Goal: Task Accomplishment & Management: Use online tool/utility

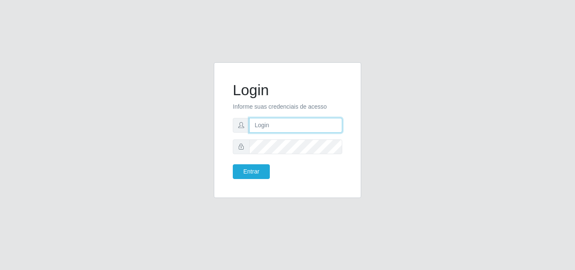
click at [273, 123] on input "text" at bounding box center [295, 125] width 93 height 15
type input "ana@saullus"
click at [298, 155] on form "Login Informe suas credenciais de acesso [PERSON_NAME] Entrar" at bounding box center [288, 130] width 110 height 98
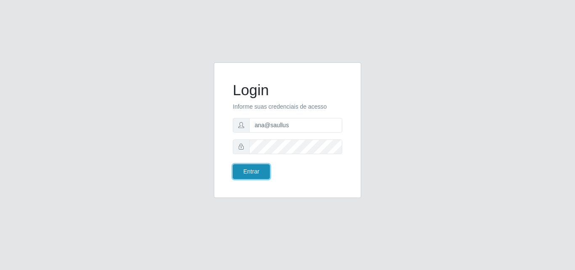
click at [263, 168] on button "Entrar" at bounding box center [251, 171] width 37 height 15
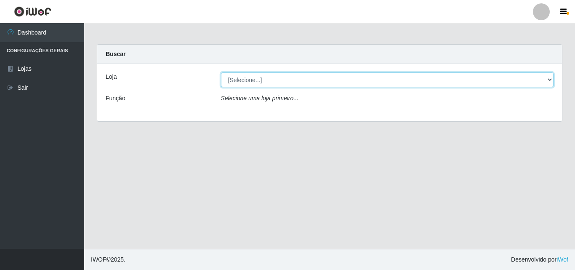
click at [551, 78] on select "[Selecione...] Saullus Supermercados" at bounding box center [387, 79] width 333 height 15
select select "423"
click at [221, 72] on select "[Selecione...] Saullus Supermercados" at bounding box center [387, 79] width 333 height 15
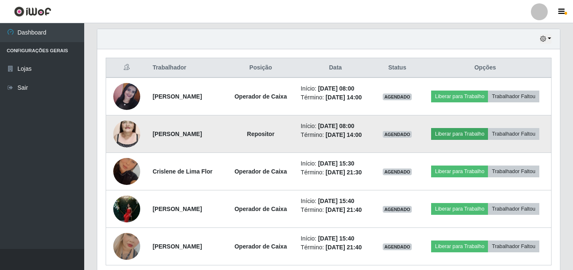
scroll to position [295, 0]
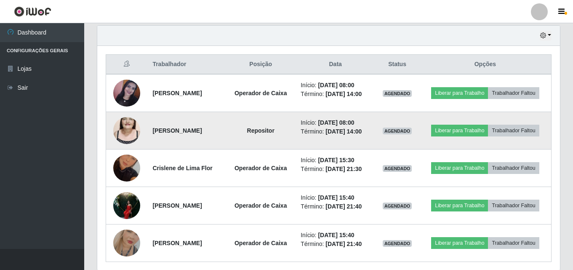
click at [135, 129] on img at bounding box center [126, 131] width 27 height 48
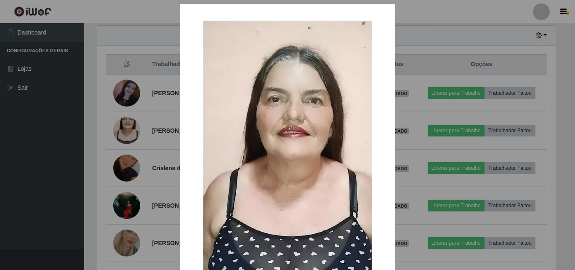
click at [131, 136] on div "× OK Cancel" at bounding box center [287, 135] width 575 height 270
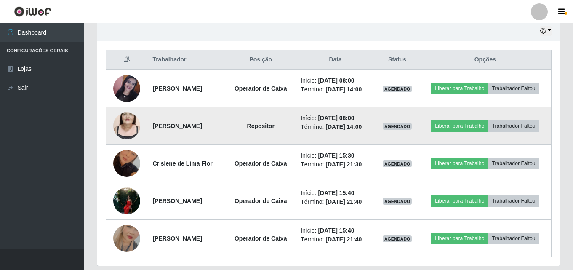
scroll to position [327, 0]
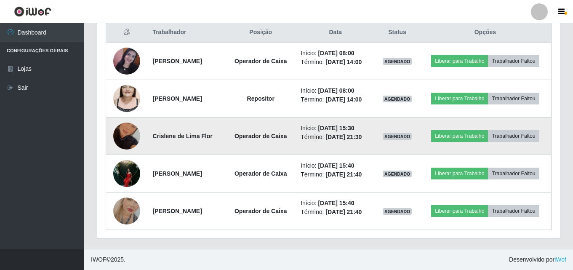
click at [132, 139] on img at bounding box center [126, 136] width 27 height 48
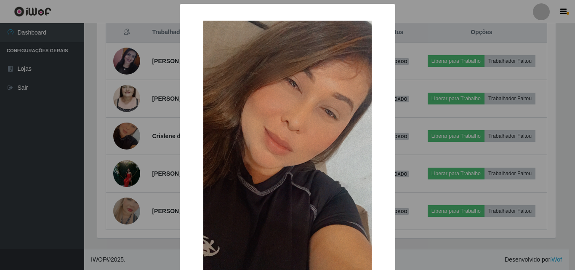
click at [132, 138] on div "× OK Cancel" at bounding box center [287, 135] width 575 height 270
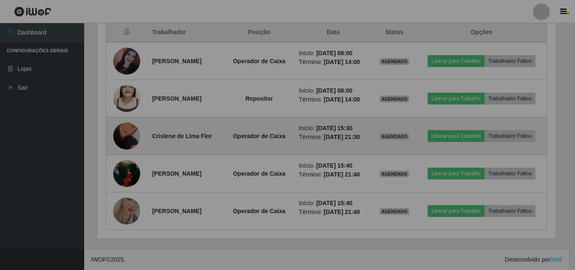
scroll to position [175, 463]
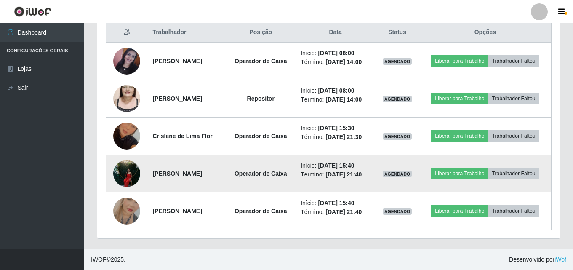
click at [128, 175] on img at bounding box center [126, 173] width 27 height 36
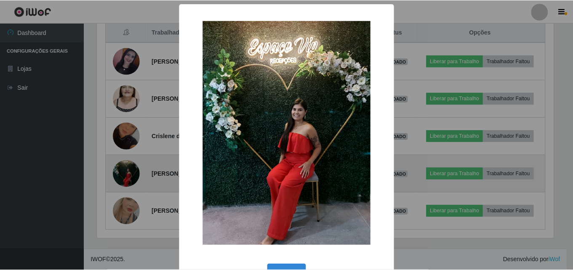
scroll to position [175, 459]
click at [128, 175] on div "× OK Cancel" at bounding box center [287, 135] width 575 height 270
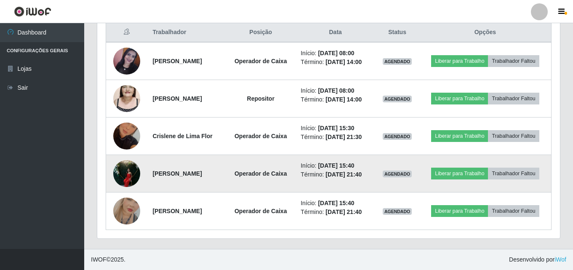
scroll to position [175, 463]
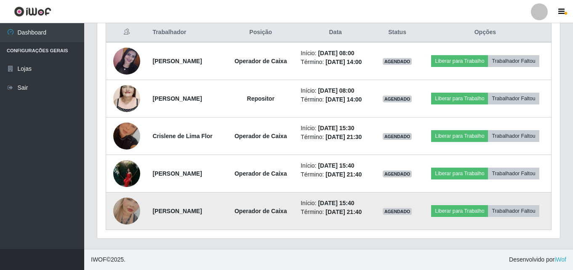
click at [131, 201] on img at bounding box center [126, 211] width 27 height 48
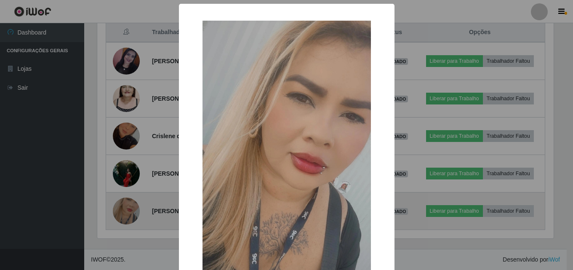
scroll to position [175, 459]
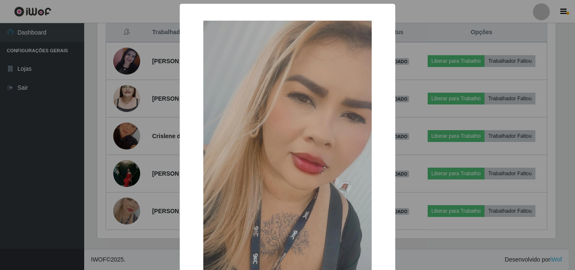
click at [130, 235] on div "× OK Cancel" at bounding box center [287, 135] width 575 height 270
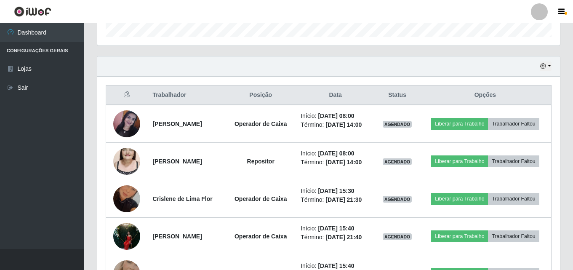
scroll to position [243, 0]
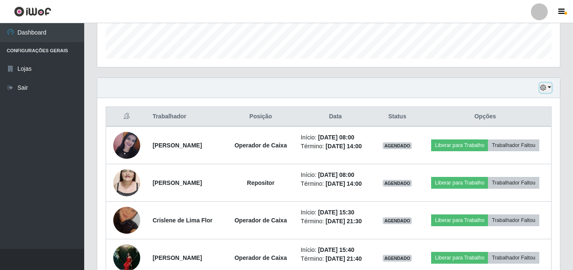
click at [550, 86] on button "button" at bounding box center [546, 88] width 12 height 10
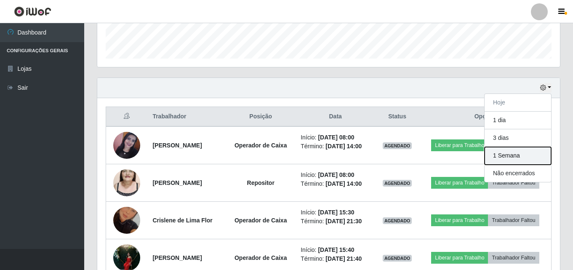
click at [519, 153] on button "1 Semana" at bounding box center [518, 156] width 67 height 18
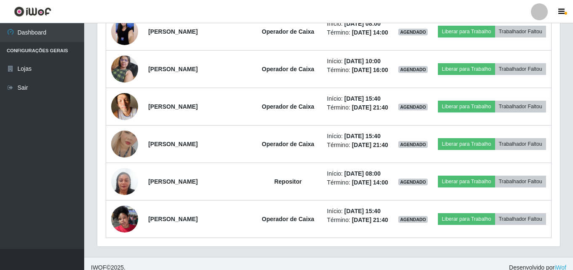
scroll to position [1043, 0]
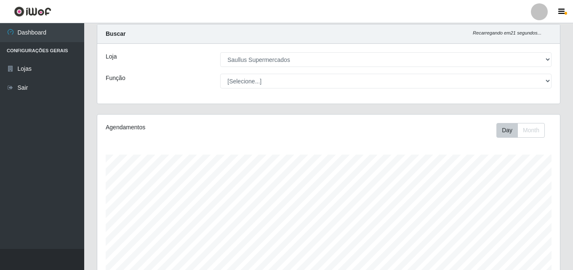
scroll to position [0, 0]
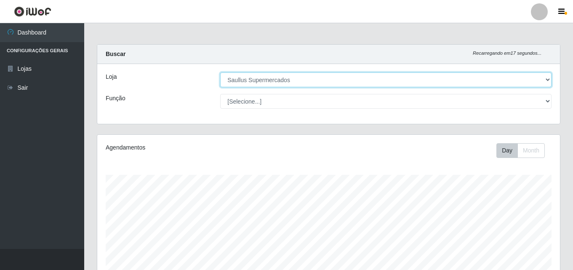
click at [548, 80] on select "[Selecione...] Saullus Supermercados" at bounding box center [386, 79] width 332 height 15
click at [220, 72] on select "[Selecione...] Saullus Supermercados" at bounding box center [386, 79] width 332 height 15
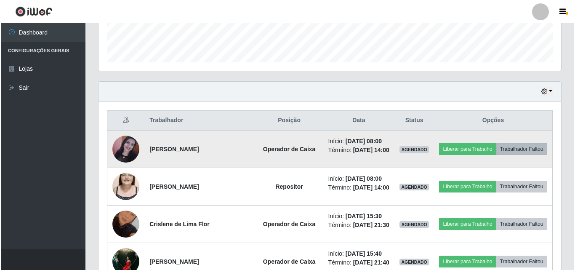
scroll to position [253, 0]
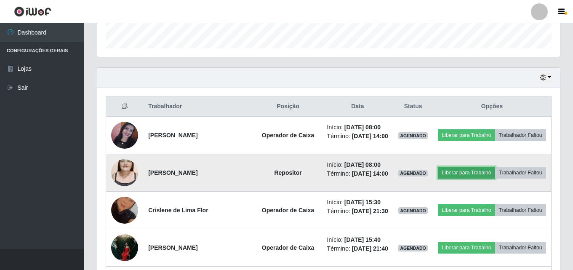
click at [495, 172] on button "Liberar para Trabalho" at bounding box center [466, 173] width 57 height 12
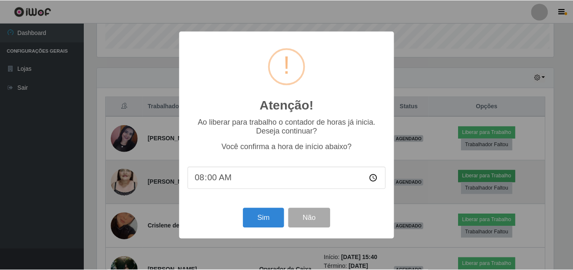
scroll to position [175, 459]
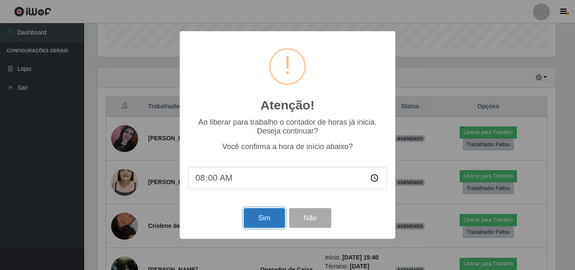
click at [258, 223] on button "Sim" at bounding box center [264, 218] width 41 height 20
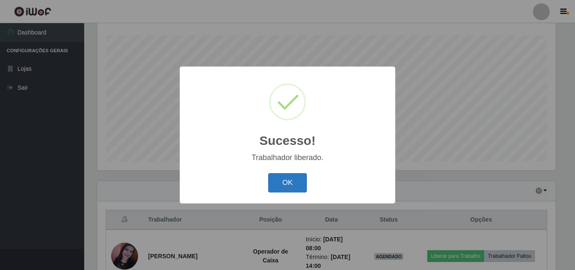
click at [297, 179] on button "OK" at bounding box center [287, 183] width 39 height 20
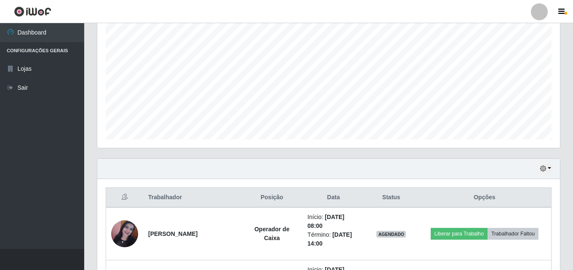
scroll to position [224, 0]
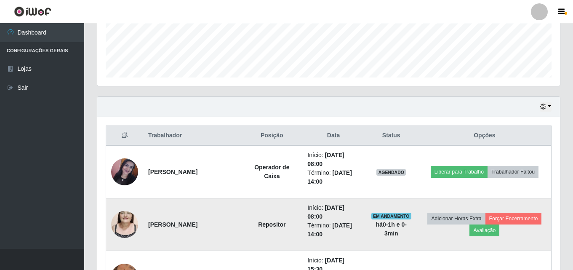
click at [134, 230] on img at bounding box center [124, 225] width 27 height 48
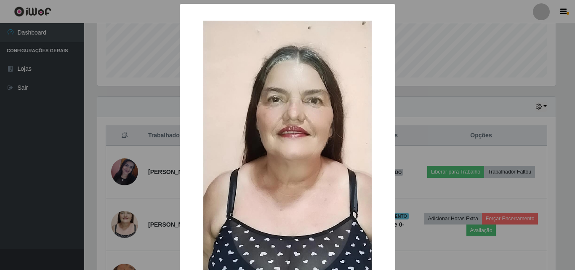
click at [134, 228] on div "× OK Cancel" at bounding box center [287, 135] width 575 height 270
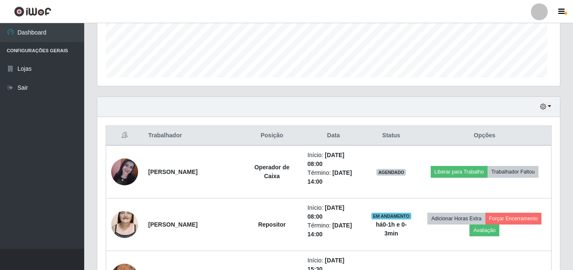
scroll to position [175, 463]
click at [134, 228] on img at bounding box center [124, 225] width 27 height 48
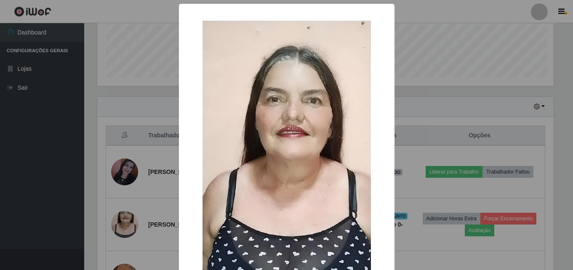
scroll to position [175, 459]
click at [130, 237] on div "× OK Cancel" at bounding box center [287, 135] width 575 height 270
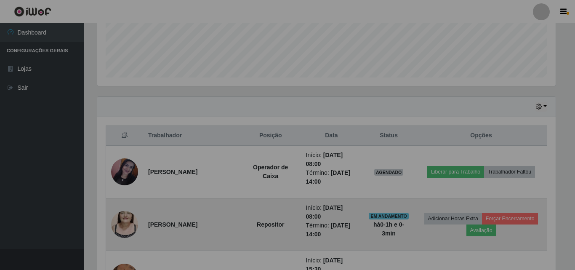
scroll to position [175, 463]
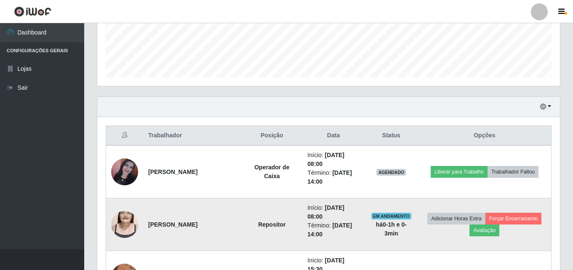
click at [128, 219] on img at bounding box center [124, 225] width 27 height 48
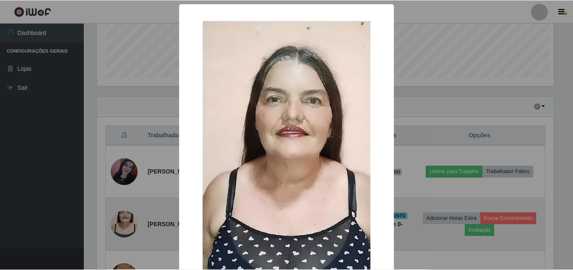
scroll to position [175, 459]
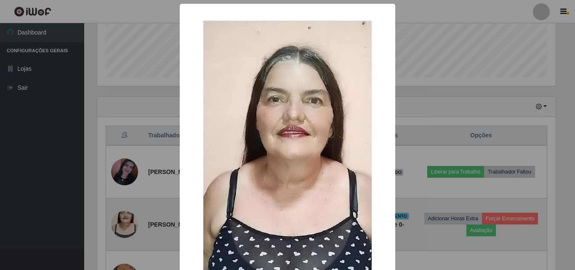
click at [128, 219] on div "× OK Cancel" at bounding box center [287, 135] width 575 height 270
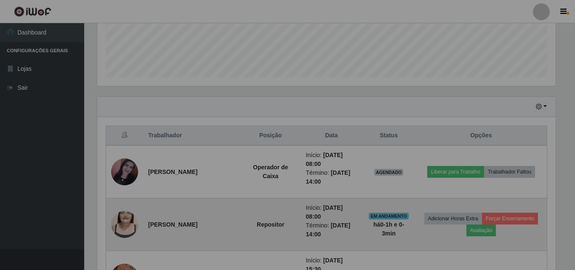
scroll to position [175, 463]
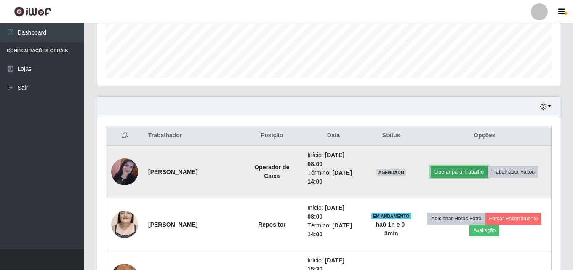
click at [449, 173] on button "Liberar para Trabalho" at bounding box center [459, 172] width 57 height 12
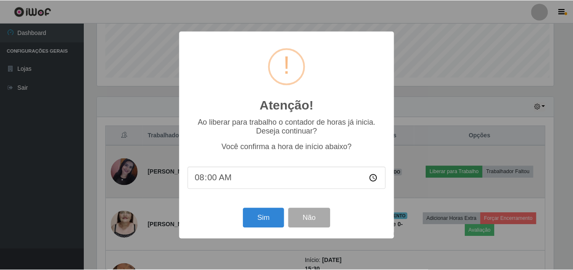
scroll to position [175, 459]
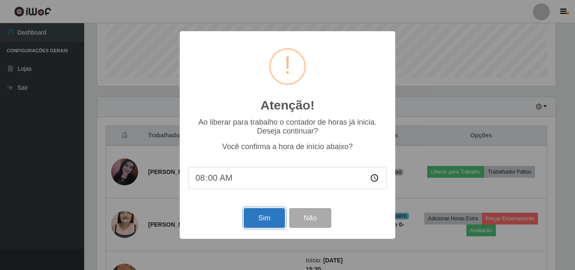
click at [274, 213] on button "Sim" at bounding box center [264, 218] width 41 height 20
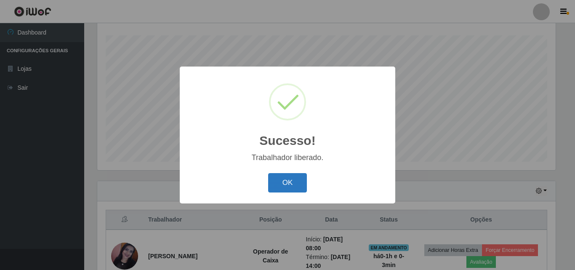
click at [281, 180] on button "OK" at bounding box center [287, 183] width 39 height 20
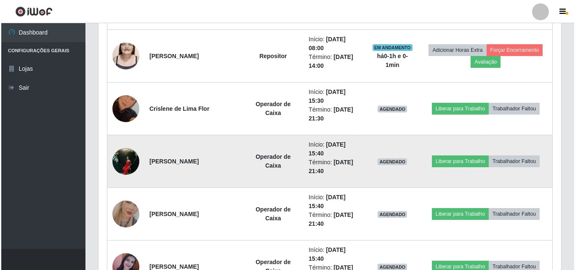
scroll to position [434, 0]
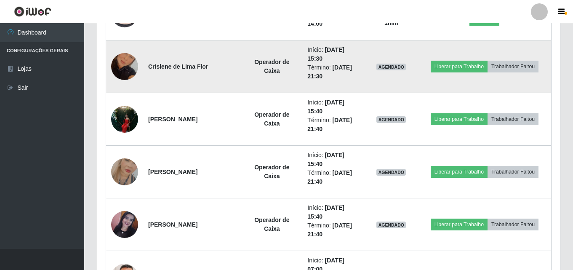
click at [121, 73] on img at bounding box center [124, 67] width 27 height 48
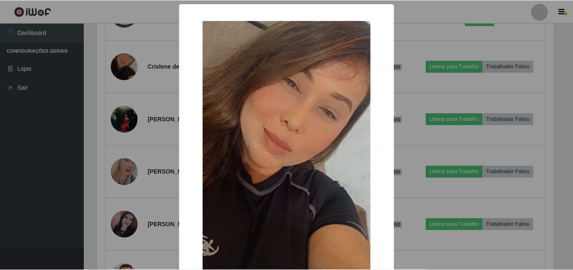
scroll to position [175, 459]
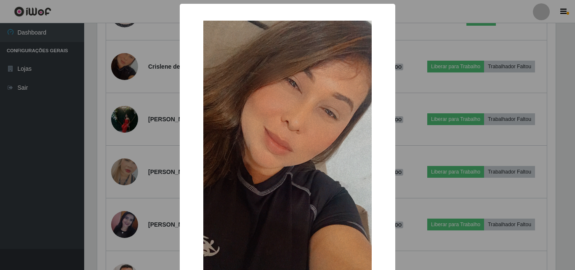
click at [126, 71] on div "× OK Cancel" at bounding box center [287, 135] width 575 height 270
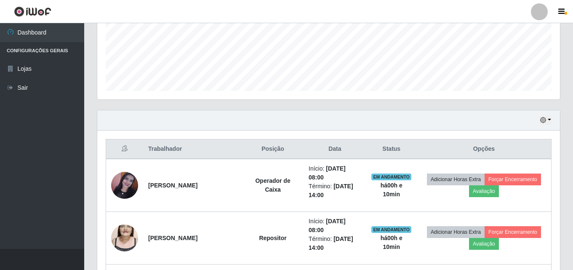
scroll to position [266, 0]
